Goal: Information Seeking & Learning: Learn about a topic

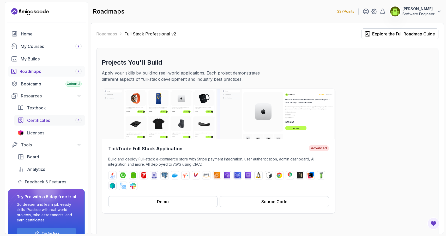
click at [73, 122] on div "Certificates 4" at bounding box center [54, 120] width 55 height 6
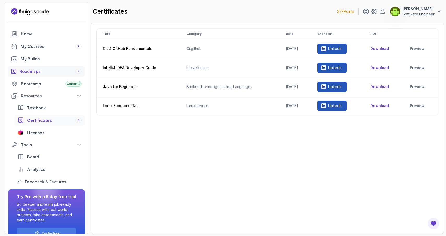
click at [50, 71] on div "Roadmaps 7" at bounding box center [51, 71] width 62 height 6
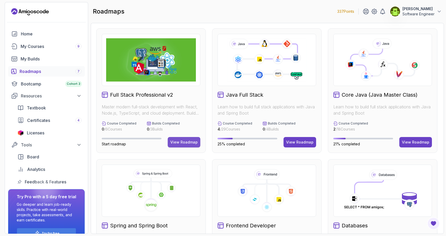
click at [176, 142] on div "View Roadmap" at bounding box center [183, 142] width 27 height 5
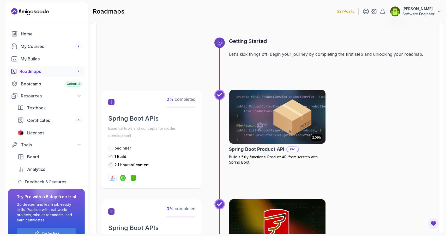
scroll to position [208, 0]
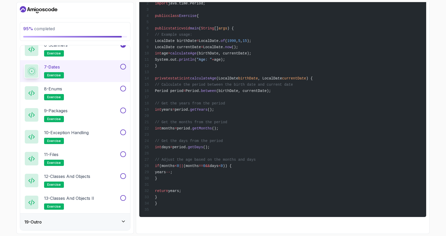
scroll to position [974, 0]
click at [123, 67] on button at bounding box center [123, 67] width 6 height 6
click at [99, 93] on div "8 - Enums exercise" at bounding box center [71, 93] width 95 height 15
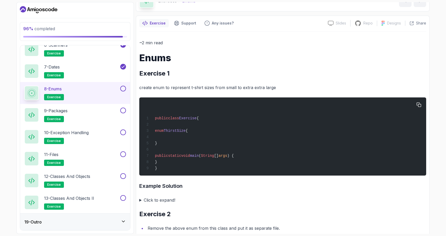
scroll to position [33, 0]
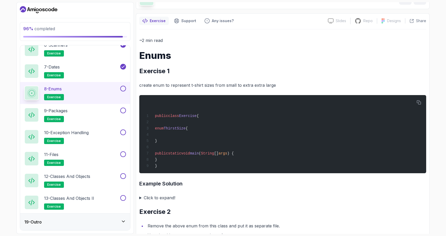
click at [140, 201] on summary "Click to expand!" at bounding box center [282, 197] width 287 height 7
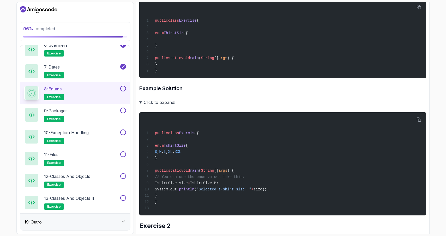
scroll to position [130, 0]
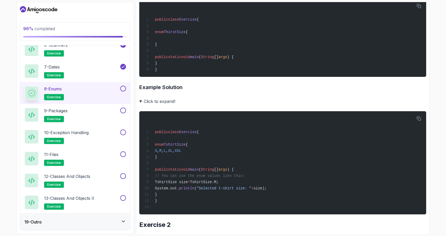
click at [140, 104] on summary "Click to expand!" at bounding box center [282, 101] width 287 height 7
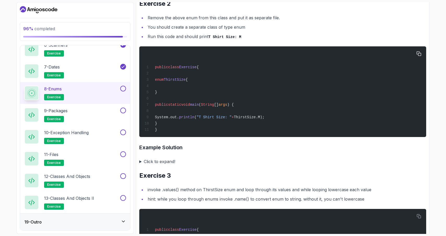
scroll to position [248, 0]
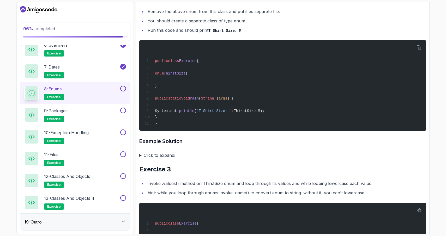
click at [141, 159] on summary "Click to expand!" at bounding box center [282, 155] width 287 height 7
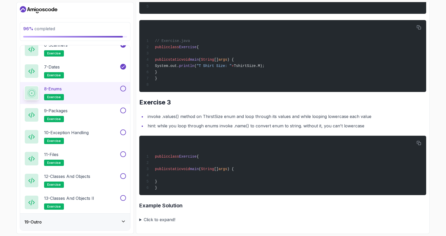
scroll to position [463, 0]
click at [140, 221] on summary "Click to expand!" at bounding box center [282, 219] width 287 height 7
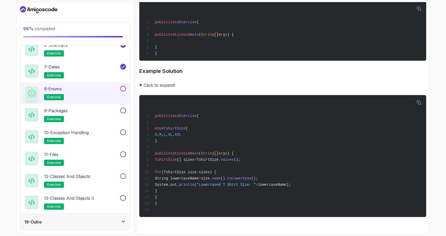
scroll to position [602, 0]
click at [123, 88] on button at bounding box center [123, 89] width 6 height 6
click at [88, 115] on div "9 - Packages exercise" at bounding box center [71, 115] width 95 height 15
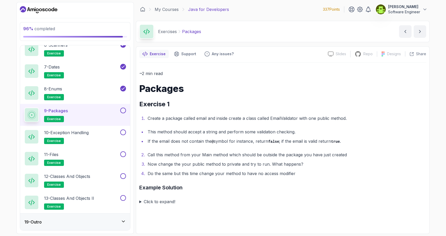
click at [140, 201] on summary "Click to expand!" at bounding box center [282, 201] width 287 height 7
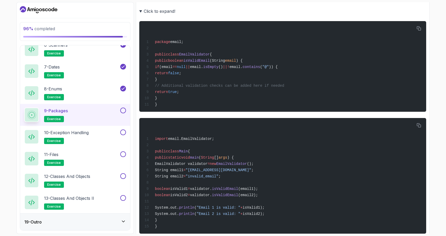
scroll to position [214, 0]
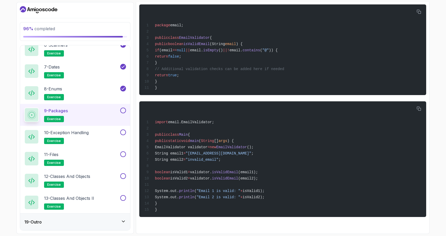
click at [123, 111] on button at bounding box center [123, 111] width 6 height 6
click at [100, 134] on div "10 - Exception Handling exercise" at bounding box center [71, 137] width 95 height 15
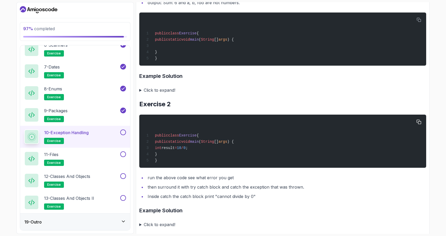
scroll to position [184, 0]
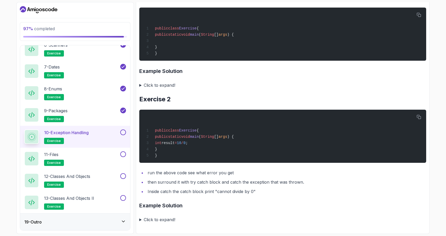
click at [140, 84] on summary "Click to expand!" at bounding box center [282, 85] width 287 height 7
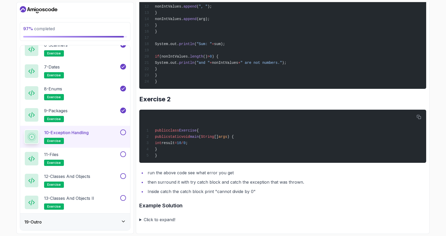
scroll to position [369, 0]
click at [140, 221] on summary "Click to expand!" at bounding box center [282, 219] width 287 height 7
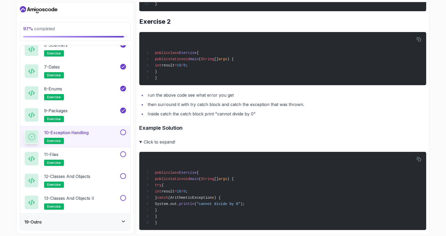
scroll to position [462, 0]
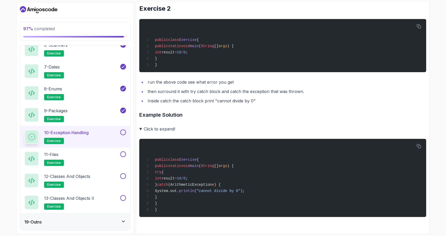
click at [124, 133] on button at bounding box center [123, 133] width 6 height 6
click at [99, 157] on div "11 - Files exercise" at bounding box center [71, 159] width 95 height 15
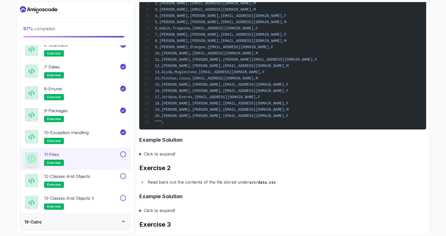
scroll to position [185, 0]
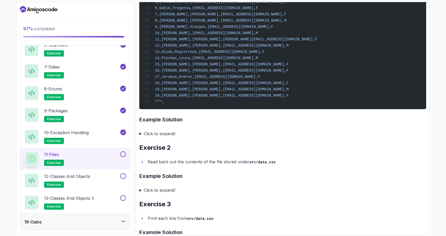
click at [141, 138] on summary "Click to expand!" at bounding box center [282, 133] width 287 height 7
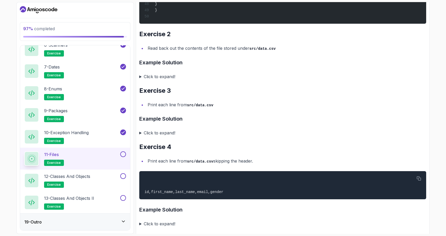
scroll to position [642, 0]
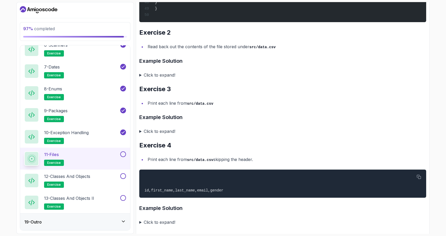
click at [141, 79] on summary "Click to expand!" at bounding box center [282, 75] width 287 height 7
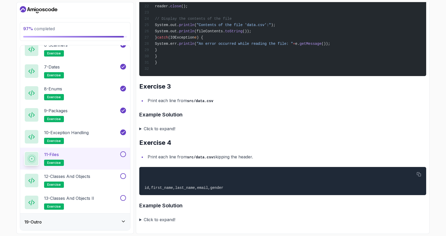
scroll to position [900, 0]
click at [140, 129] on summary "Click to expand!" at bounding box center [282, 128] width 287 height 7
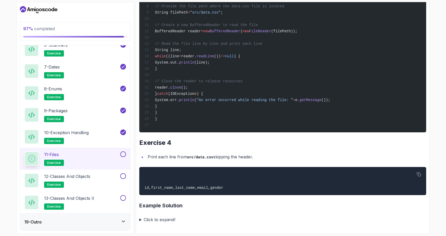
scroll to position [1104, 0]
click at [140, 221] on summary "Click to expand!" at bounding box center [282, 219] width 287 height 7
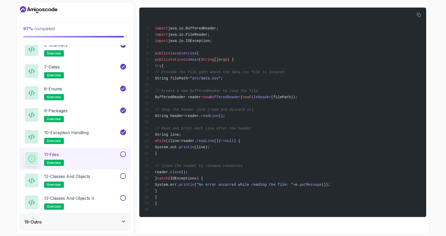
scroll to position [1335, 0]
click at [124, 155] on button at bounding box center [123, 155] width 6 height 6
click at [94, 180] on div "12 - Classes and Objects exercise" at bounding box center [71, 181] width 95 height 15
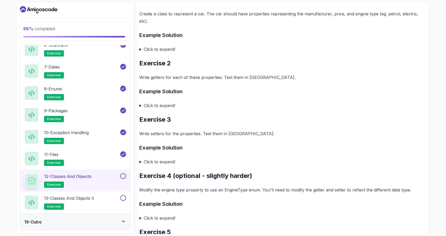
scroll to position [329, 0]
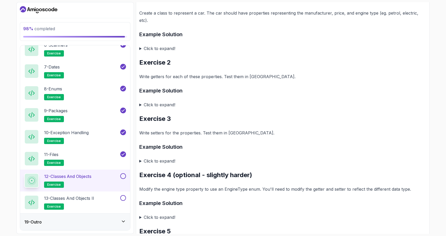
click at [140, 46] on summary "Click to expand!" at bounding box center [282, 48] width 287 height 7
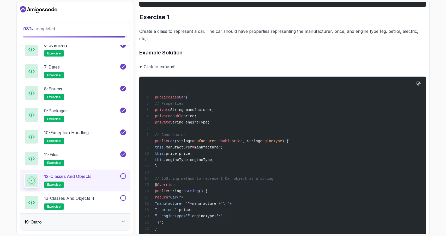
scroll to position [310, 0]
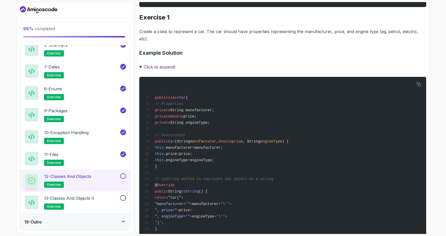
click at [141, 66] on summary "Click to expand!" at bounding box center [282, 66] width 287 height 7
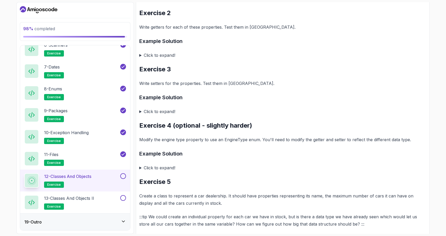
scroll to position [379, 0]
click at [140, 53] on summary "Click to expand!" at bounding box center [282, 54] width 287 height 7
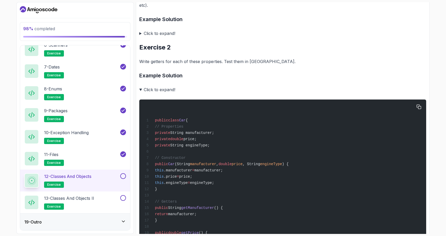
scroll to position [342, 0]
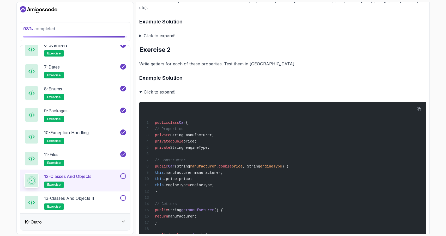
click at [141, 91] on summary "Click to expand!" at bounding box center [282, 91] width 287 height 7
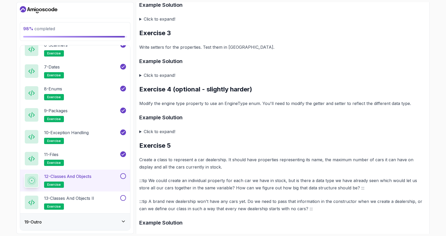
scroll to position [414, 0]
click at [141, 74] on summary "Click to expand!" at bounding box center [282, 76] width 287 height 7
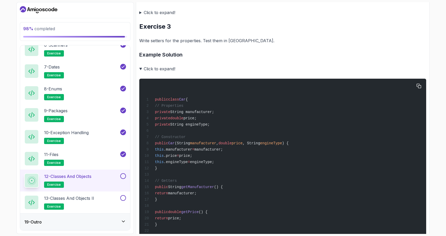
scroll to position [418, 0]
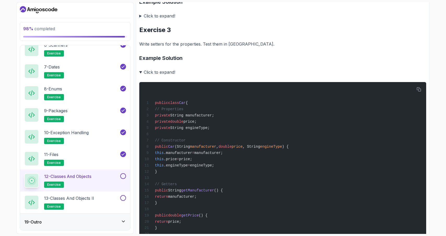
click at [141, 70] on summary "Click to expand!" at bounding box center [282, 72] width 287 height 7
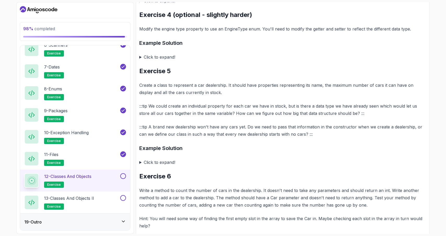
scroll to position [489, 0]
click at [140, 55] on summary "Click to expand!" at bounding box center [282, 57] width 287 height 7
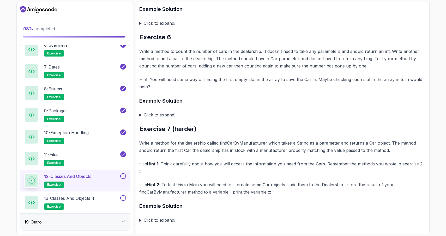
scroll to position [1118, 0]
click at [140, 22] on summary "Click to expand!" at bounding box center [282, 22] width 287 height 7
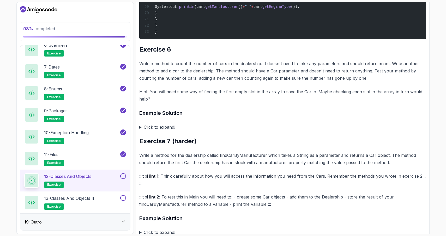
scroll to position [1623, 0]
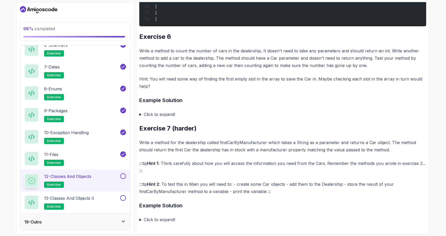
click at [141, 115] on summary "Click to expand!" at bounding box center [282, 114] width 287 height 7
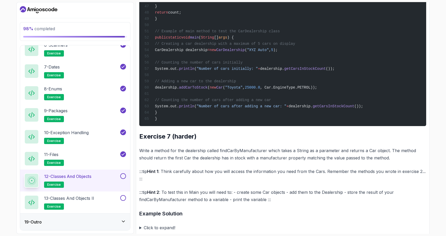
scroll to position [2075, 0]
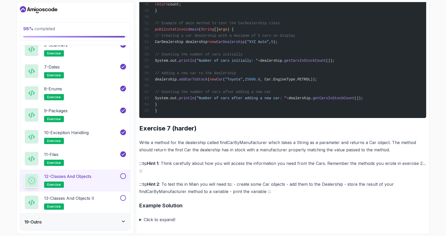
click at [140, 220] on summary "Click to expand!" at bounding box center [282, 219] width 287 height 7
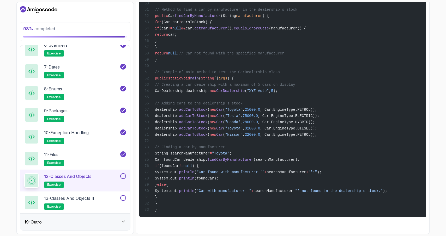
scroll to position [2651, 0]
click at [123, 176] on button at bounding box center [123, 177] width 6 height 6
click at [90, 201] on p "13 - Classes and Objects II" at bounding box center [69, 198] width 50 height 6
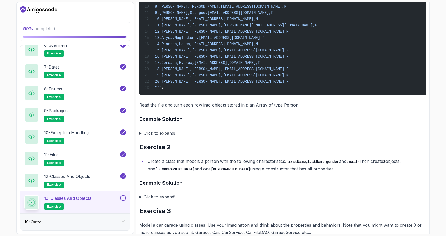
scroll to position [200, 0]
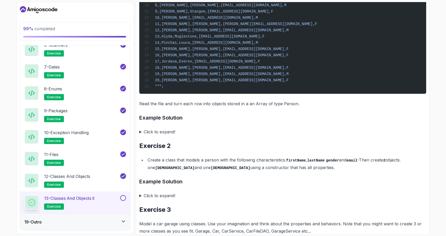
click at [140, 136] on summary "Click to expand!" at bounding box center [282, 131] width 287 height 7
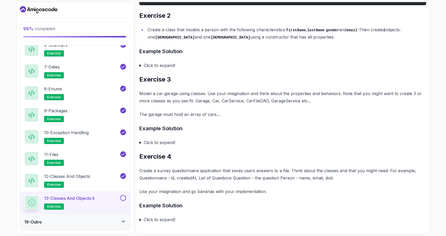
scroll to position [1250, 0]
click at [140, 66] on summary "Click to expand!" at bounding box center [282, 65] width 287 height 7
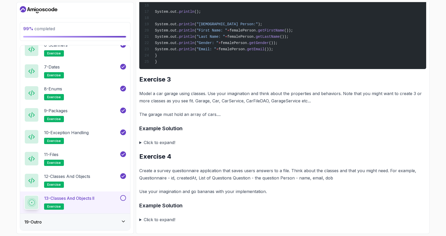
scroll to position [1803, 0]
click at [140, 143] on summary "Click to expand!" at bounding box center [282, 142] width 287 height 7
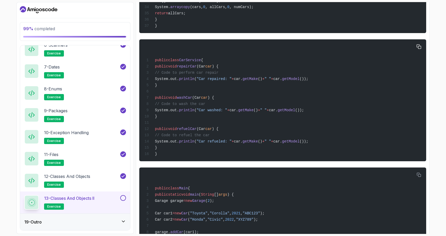
scroll to position [2349, 0]
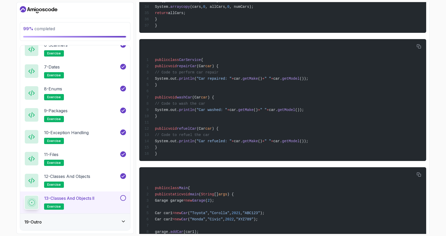
click at [124, 198] on button at bounding box center [123, 198] width 6 height 6
click at [124, 223] on icon at bounding box center [123, 221] width 5 height 5
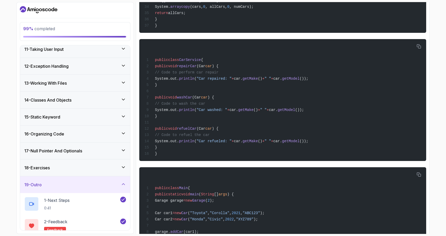
scroll to position [203, 0]
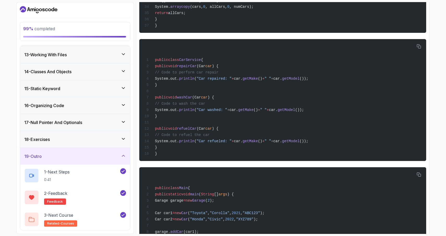
click at [123, 139] on icon at bounding box center [123, 139] width 3 height 1
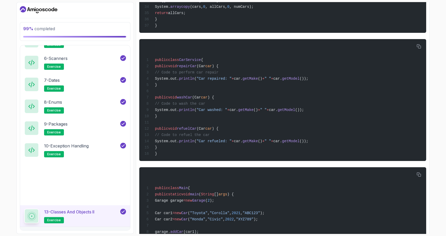
scroll to position [422, 0]
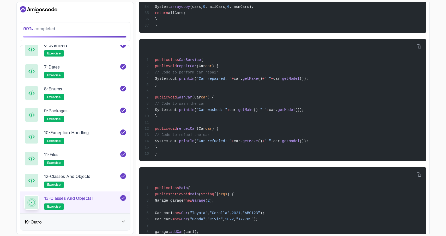
click at [125, 223] on icon at bounding box center [123, 221] width 5 height 5
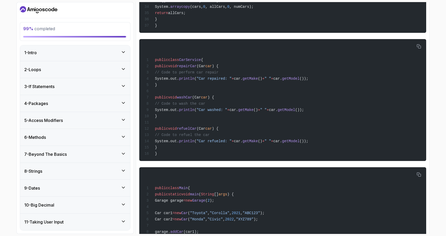
scroll to position [0, 0]
click at [125, 54] on icon at bounding box center [123, 53] width 5 height 5
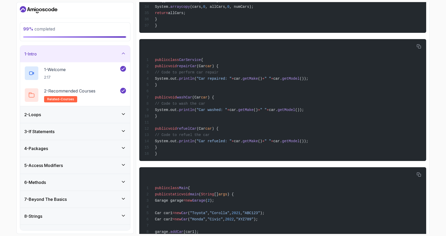
click at [123, 115] on icon at bounding box center [123, 114] width 5 height 5
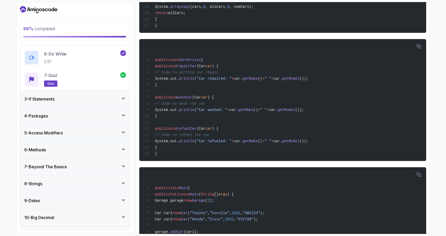
scroll to position [145, 0]
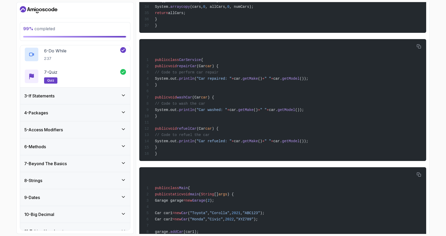
click at [123, 97] on icon at bounding box center [123, 95] width 5 height 5
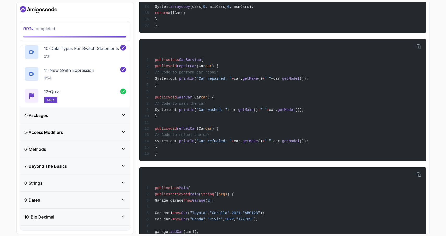
scroll to position [265, 0]
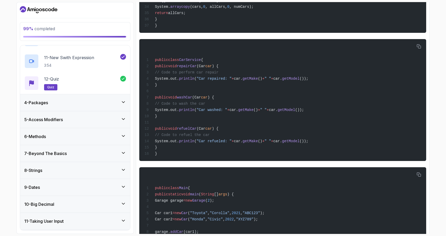
click at [124, 102] on icon at bounding box center [123, 102] width 5 height 5
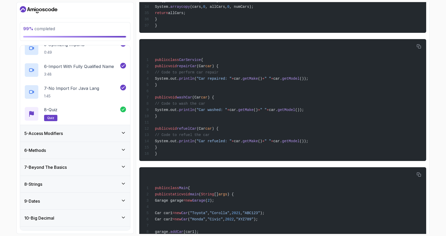
scroll to position [165, 0]
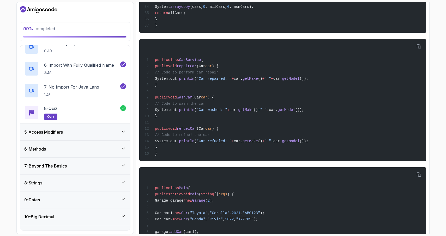
click at [123, 131] on icon at bounding box center [123, 131] width 5 height 5
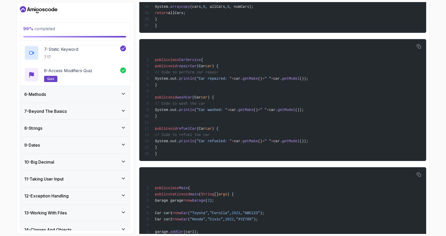
scroll to position [219, 0]
click at [124, 95] on icon at bounding box center [123, 94] width 3 height 1
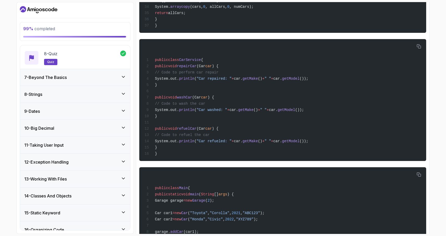
scroll to position [258, 0]
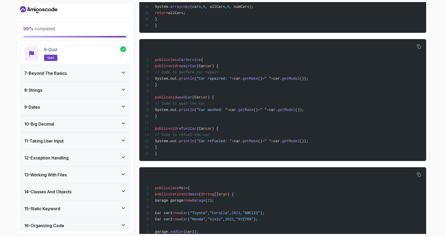
click at [124, 73] on icon at bounding box center [123, 72] width 3 height 1
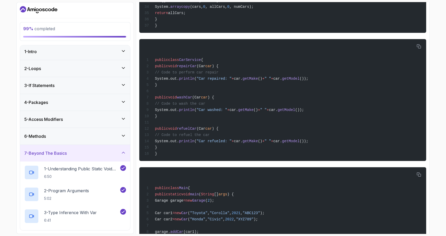
scroll to position [0, 0]
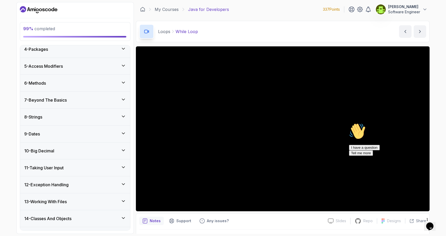
scroll to position [290, 0]
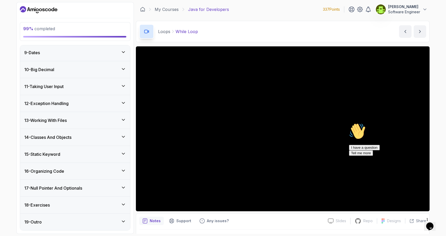
click at [124, 220] on icon at bounding box center [123, 221] width 5 height 5
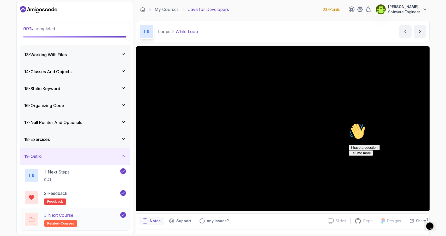
click at [124, 214] on icon at bounding box center [123, 215] width 5 height 5
click at [124, 214] on button at bounding box center [123, 215] width 6 height 6
click at [124, 126] on div "17 - Null Pointer And Optionals" at bounding box center [75, 122] width 110 height 17
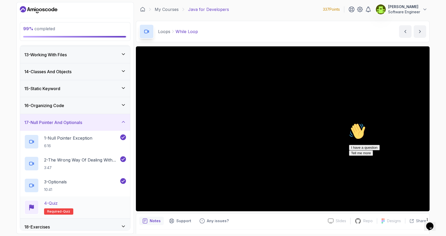
click at [116, 207] on div "4 - Quiz Required- quiz" at bounding box center [75, 207] width 102 height 15
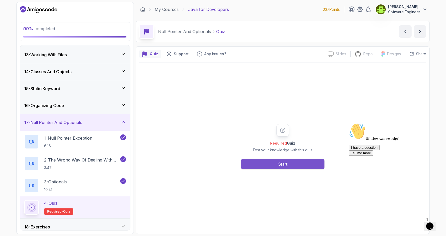
click at [272, 167] on button "Start" at bounding box center [283, 164] width 84 height 10
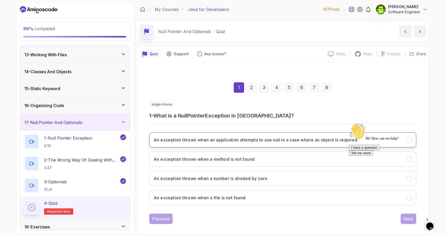
click at [322, 142] on h3 "An exception thrown when an application attempts to use null in a case where an…" at bounding box center [256, 140] width 204 height 6
click at [409, 220] on div "Next" at bounding box center [408, 219] width 9 height 6
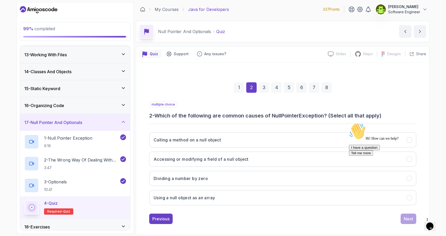
click at [409, 140] on div "Hi! How can we help? I have a question Tell me more" at bounding box center [396, 139] width 94 height 33
click at [411, 142] on div "Hi! How can we help? I have a question Tell me more" at bounding box center [396, 139] width 94 height 33
click at [409, 140] on div "Hi! How can we help? I have a question Tell me more" at bounding box center [396, 139] width 94 height 33
click at [349, 123] on icon "Chat attention grabber" at bounding box center [349, 123] width 0 height 0
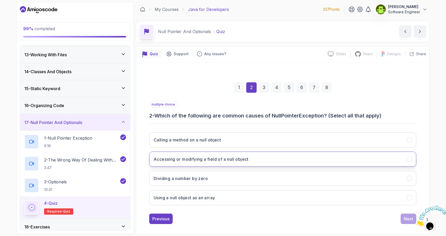
click at [409, 160] on icon "Accessing or modifying a field of a null object" at bounding box center [409, 159] width 3 height 2
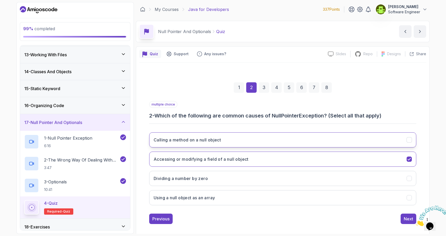
click at [410, 141] on icon "Calling a method on a null object" at bounding box center [409, 140] width 5 height 5
click at [408, 197] on icon "Using a null object as an array" at bounding box center [409, 198] width 5 height 5
click at [406, 220] on div "Next" at bounding box center [408, 219] width 9 height 6
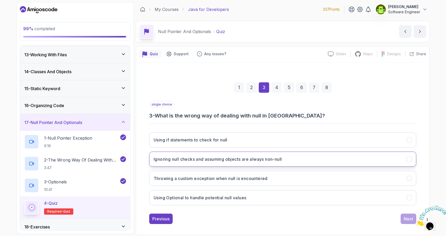
click at [409, 160] on icon "Ignoring null checks and assuming objects are always non-null" at bounding box center [409, 159] width 3 height 2
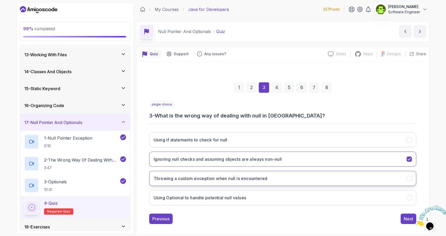
click at [410, 177] on icon "Throwing a custom exception when null is encountered" at bounding box center [409, 178] width 5 height 5
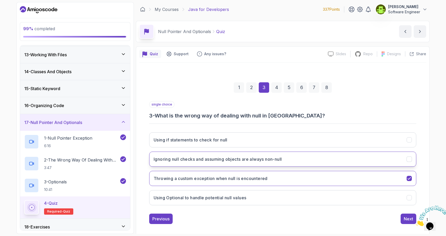
click at [408, 159] on icon "Ignoring null checks and assuming objects are always non-null" at bounding box center [409, 159] width 5 height 5
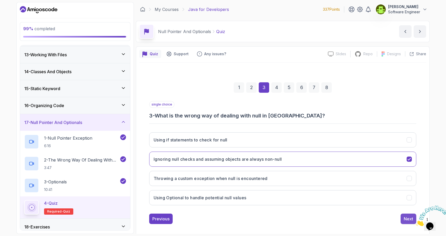
click at [405, 221] on div "Next" at bounding box center [408, 219] width 9 height 6
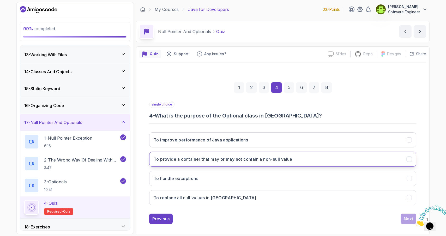
click at [409, 160] on icon "To provide a container that may or may not contain a non-null value" at bounding box center [409, 159] width 3 height 2
click at [407, 218] on div "Next" at bounding box center [408, 219] width 9 height 6
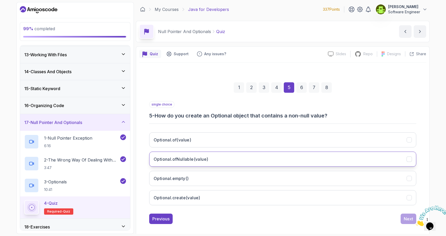
click at [409, 159] on icon "Optional.ofNullable(value)" at bounding box center [409, 159] width 3 height 2
click at [408, 219] on div "Next" at bounding box center [408, 219] width 9 height 6
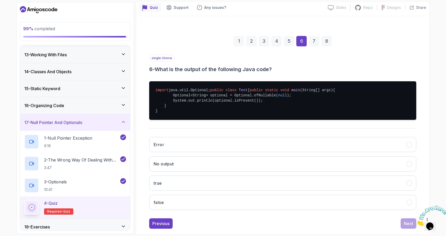
scroll to position [52, 0]
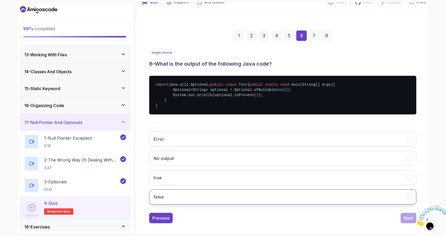
click at [408, 198] on icon "false" at bounding box center [409, 197] width 3 height 2
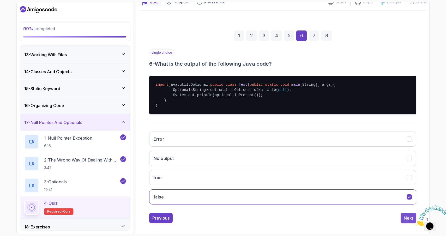
click at [407, 222] on div "Next" at bounding box center [408, 218] width 9 height 6
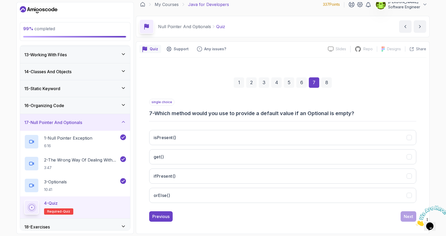
scroll to position [5, 0]
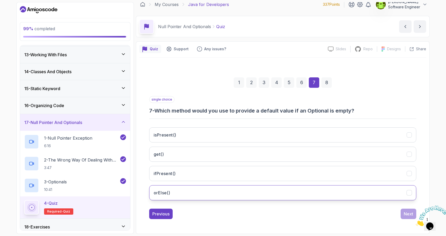
click at [409, 193] on icon "orElse()" at bounding box center [409, 193] width 5 height 5
click at [409, 214] on div "Next" at bounding box center [408, 214] width 9 height 6
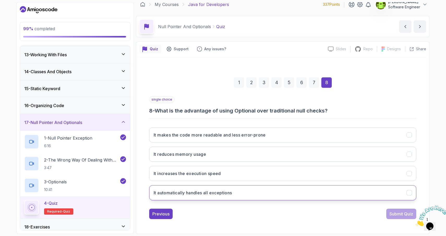
click at [409, 194] on icon "It automatically handles all exceptions" at bounding box center [409, 193] width 5 height 5
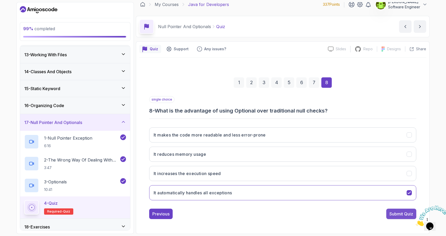
click at [401, 216] on div "Submit Quiz" at bounding box center [402, 214] width 24 height 6
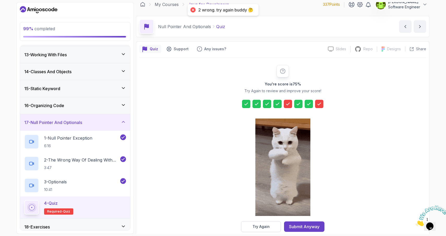
click at [288, 106] on icon at bounding box center [288, 104] width 5 height 5
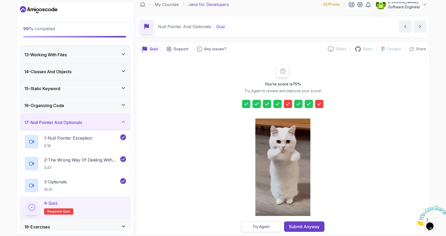
click at [257, 226] on div "Try Again" at bounding box center [261, 226] width 17 height 5
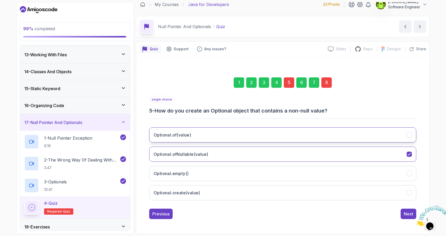
click at [410, 135] on icon "Optional.of(value)" at bounding box center [409, 135] width 5 height 5
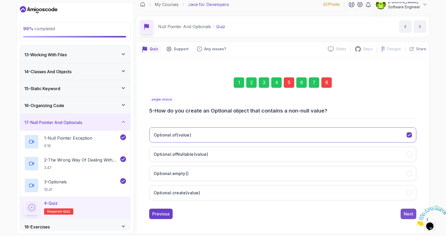
click at [408, 215] on div "Next" at bounding box center [408, 214] width 9 height 6
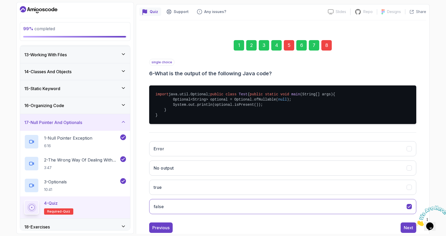
scroll to position [67, 0]
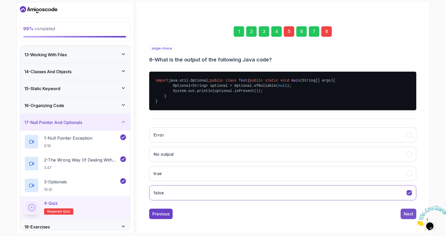
click at [407, 216] on div "Next" at bounding box center [408, 214] width 9 height 6
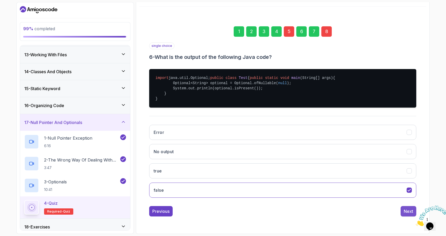
scroll to position [5, 0]
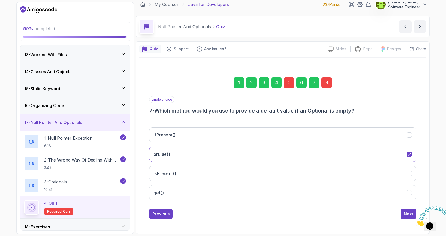
click at [407, 216] on div "Next" at bounding box center [408, 214] width 9 height 6
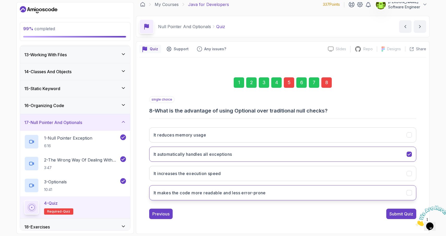
click at [409, 195] on div "It makes the code more readable and less error-prone" at bounding box center [409, 193] width 5 height 5
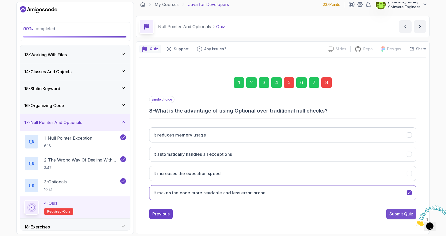
click at [401, 216] on div "Submit Quiz" at bounding box center [402, 214] width 24 height 6
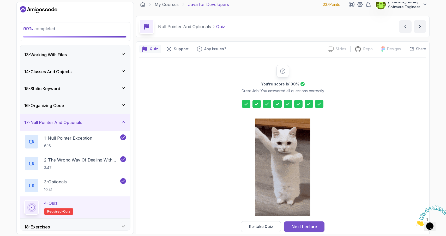
click at [308, 228] on div "Next Lecture" at bounding box center [305, 227] width 26 height 6
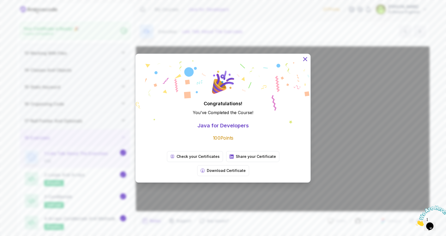
click at [305, 62] on icon at bounding box center [305, 59] width 7 height 7
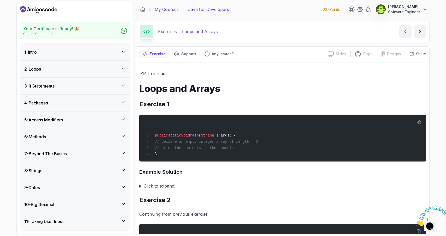
click at [167, 8] on link "My Courses" at bounding box center [167, 9] width 24 height 6
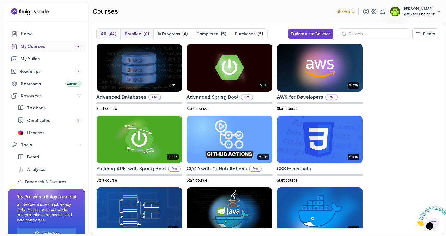
click at [138, 35] on p "Enrolled" at bounding box center [133, 34] width 16 height 6
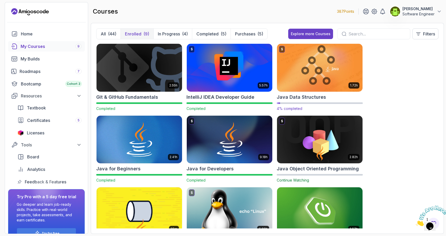
click at [316, 69] on img at bounding box center [320, 68] width 90 height 50
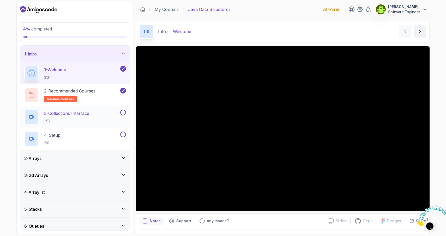
click at [80, 110] on p "3 - Collections Interface" at bounding box center [66, 113] width 45 height 6
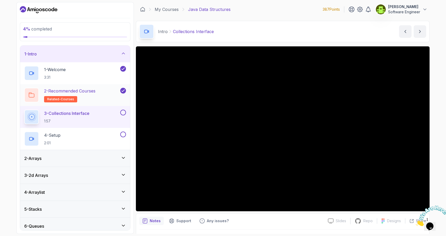
click at [89, 95] on h2 "2 - Recommended Courses related-courses" at bounding box center [69, 95] width 51 height 15
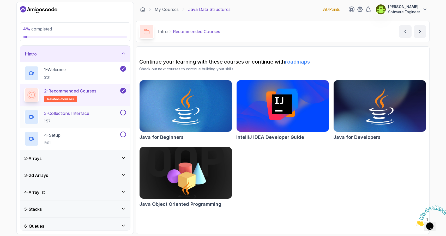
click at [82, 117] on h2 "3 - Collections Interface 1:57" at bounding box center [66, 117] width 45 height 14
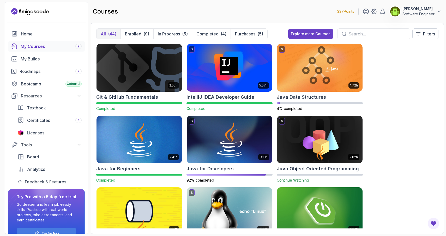
scroll to position [33, 0]
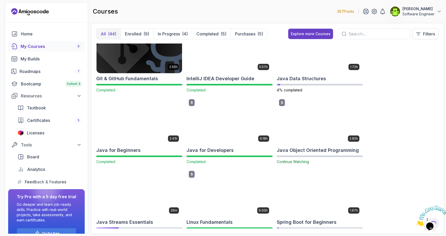
scroll to position [33, 0]
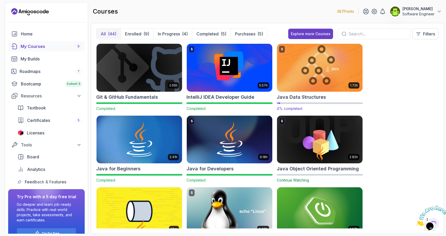
click at [314, 71] on img at bounding box center [320, 68] width 90 height 50
